Goal: Information Seeking & Learning: Learn about a topic

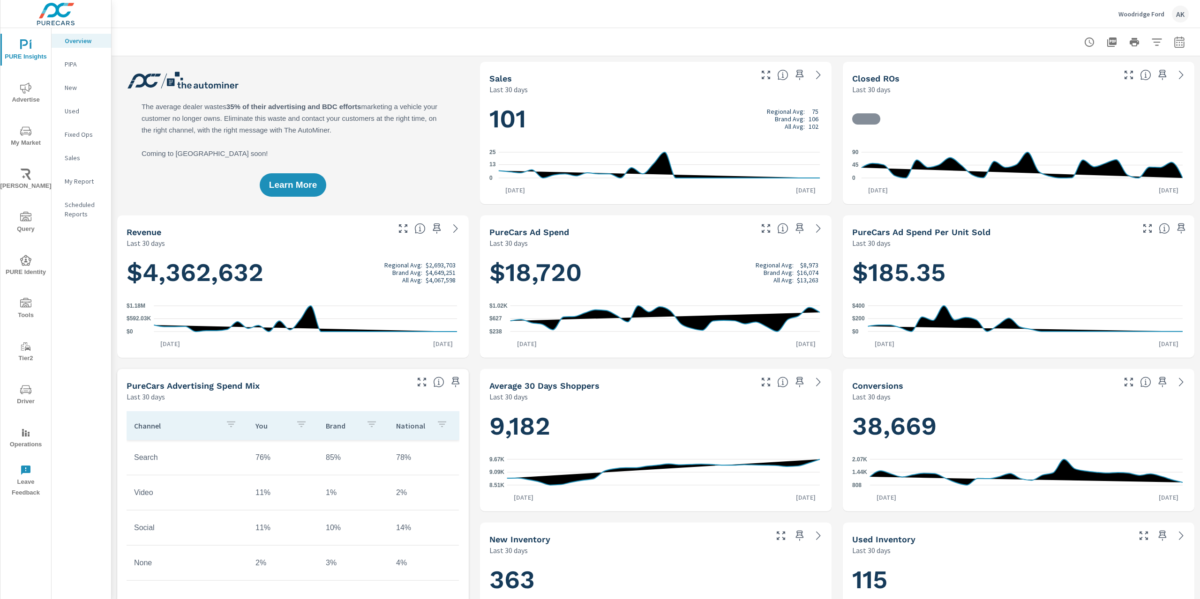
click at [32, 143] on span "My Market" at bounding box center [25, 137] width 45 height 23
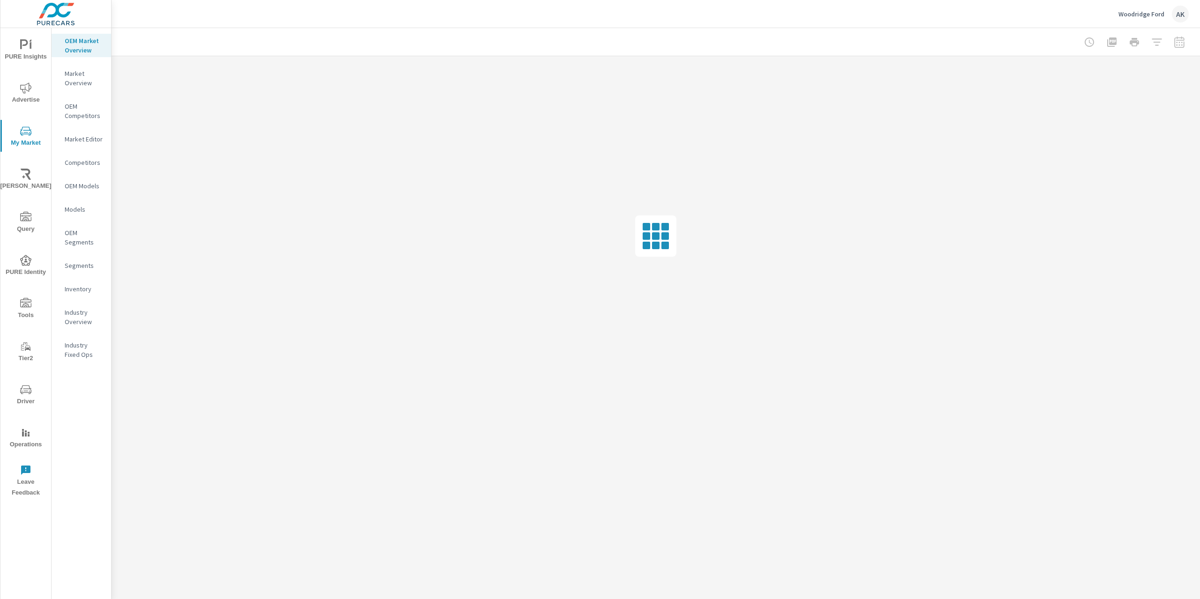
click at [81, 313] on p "Industry Overview" at bounding box center [84, 317] width 39 height 19
click at [66, 289] on p "Inventory" at bounding box center [84, 289] width 39 height 9
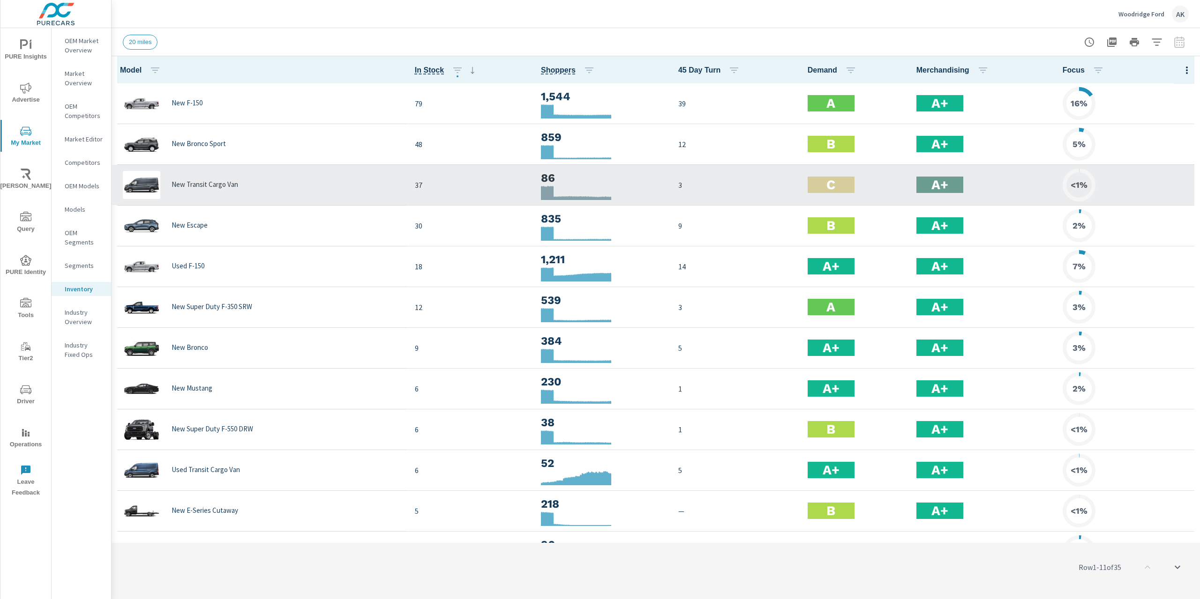
scroll to position [0, 0]
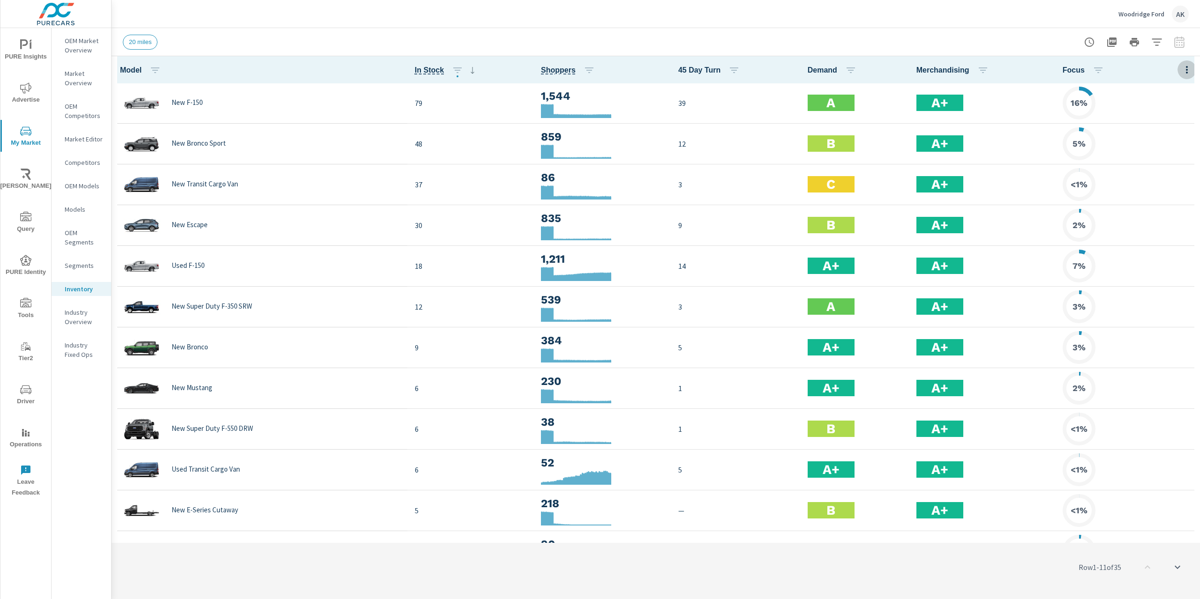
click at [1181, 74] on icon "button" at bounding box center [1186, 69] width 11 height 11
click at [1165, 178] on span "Market Comparison" at bounding box center [1156, 175] width 59 height 9
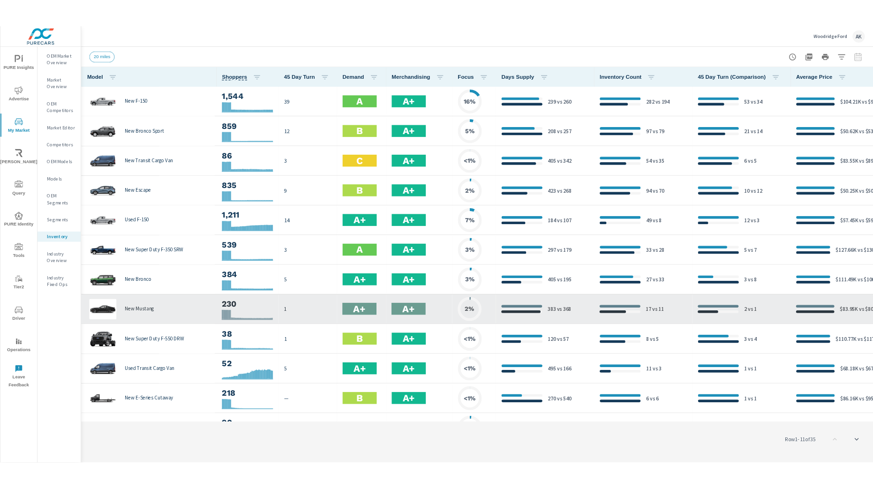
scroll to position [0, 94]
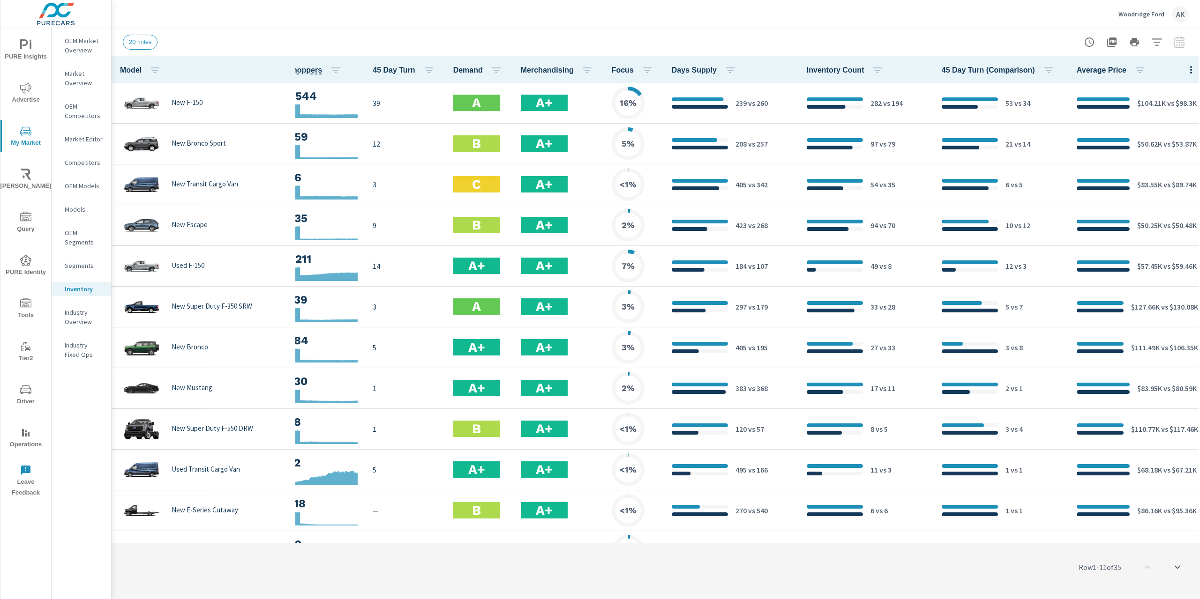
click at [140, 44] on span "20 miles" at bounding box center [140, 41] width 34 height 7
click at [1155, 49] on button "button" at bounding box center [1156, 42] width 19 height 19
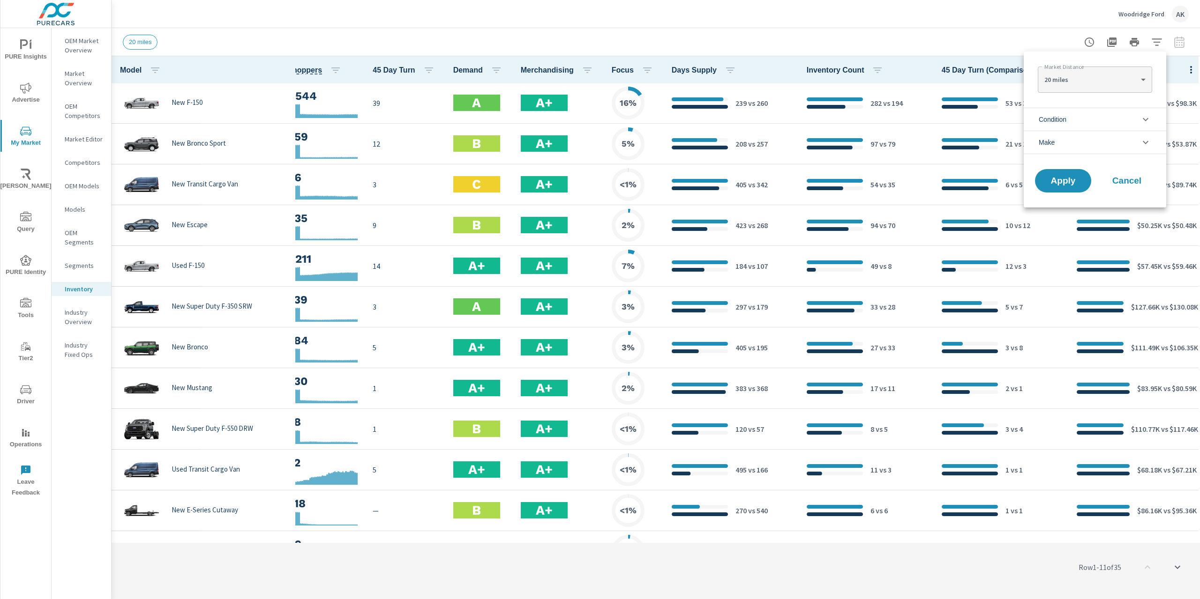
click at [1143, 81] on body "PURE Insights Advertise My Market [PERSON_NAME] Query PURE Identity Tools Tier2…" at bounding box center [600, 299] width 1200 height 599
click at [1120, 56] on li "5 miles" at bounding box center [1095, 49] width 114 height 15
click at [1096, 84] on body "PURE Insights Advertise My Market [PERSON_NAME] Query PURE Identity Tools Tier2…" at bounding box center [600, 299] width 1200 height 599
click at [1061, 105] on li "20 miles" at bounding box center [1095, 109] width 114 height 15
type Distance "20"
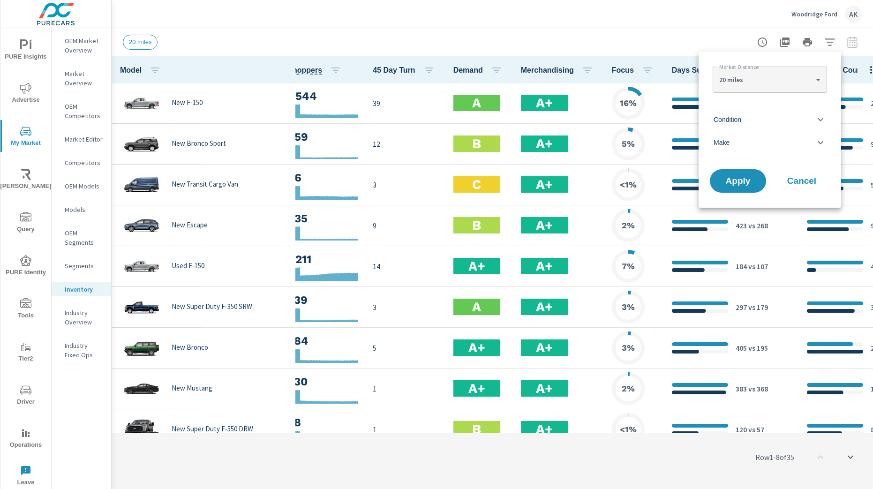
click at [800, 84] on body "PURE Insights Advertise My Market [PERSON_NAME] Query PURE Identity Tools Tier2…" at bounding box center [436, 244] width 873 height 489
click at [795, 78] on li "20 miles" at bounding box center [769, 79] width 114 height 15
click at [787, 76] on body "PURE Insights Advertise My Market [PERSON_NAME] Query PURE Identity Tools Tier2…" at bounding box center [436, 244] width 873 height 489
